Goal: Task Accomplishment & Management: Manage account settings

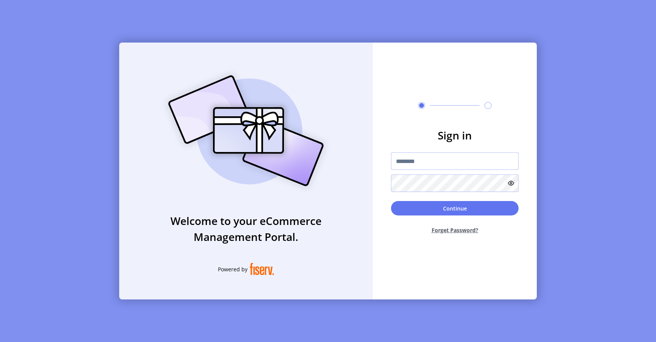
click at [419, 162] on input "text" at bounding box center [455, 160] width 128 height 17
type input "*********"
click at [405, 206] on button "Continue" at bounding box center [455, 208] width 128 height 14
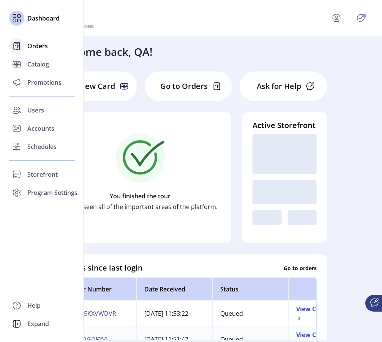
click at [39, 45] on span "Orders" at bounding box center [37, 45] width 20 height 9
